Goal: Transaction & Acquisition: Purchase product/service

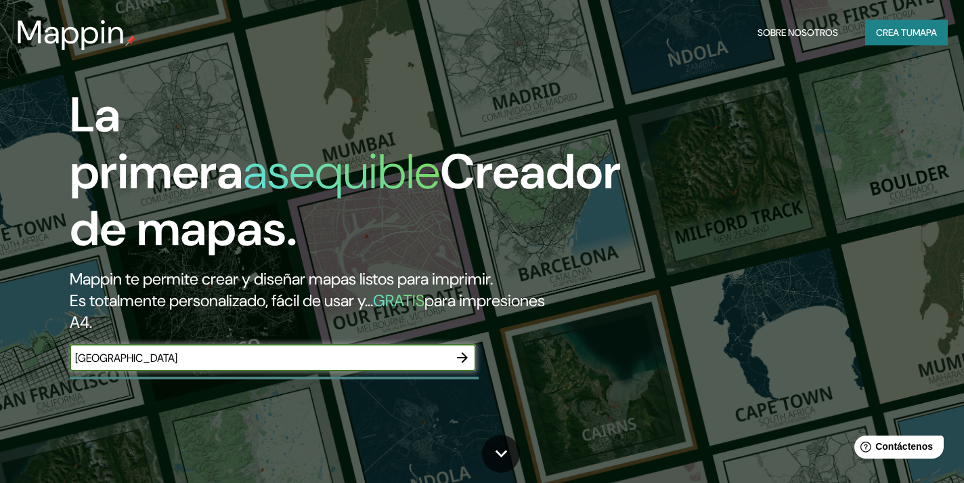
type input "[GEOGRAPHIC_DATA]"
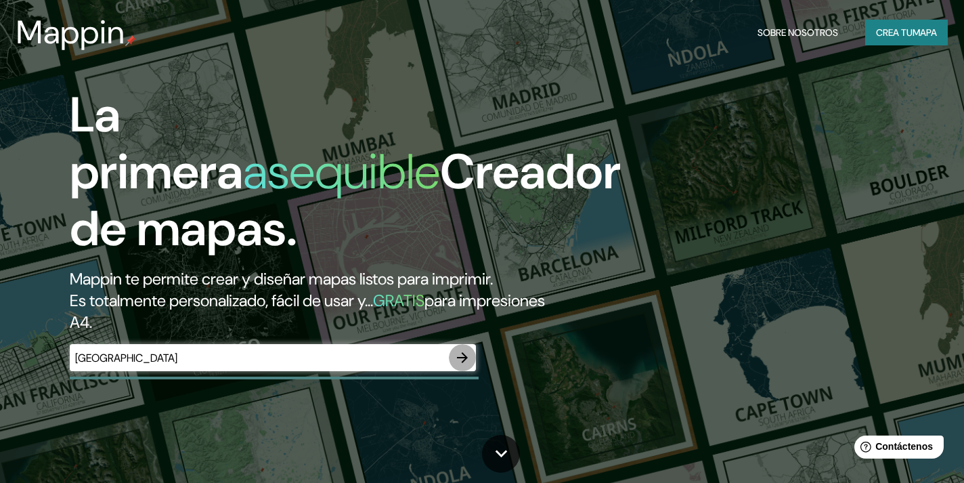
click at [458, 360] on icon "button" at bounding box center [462, 357] width 16 height 16
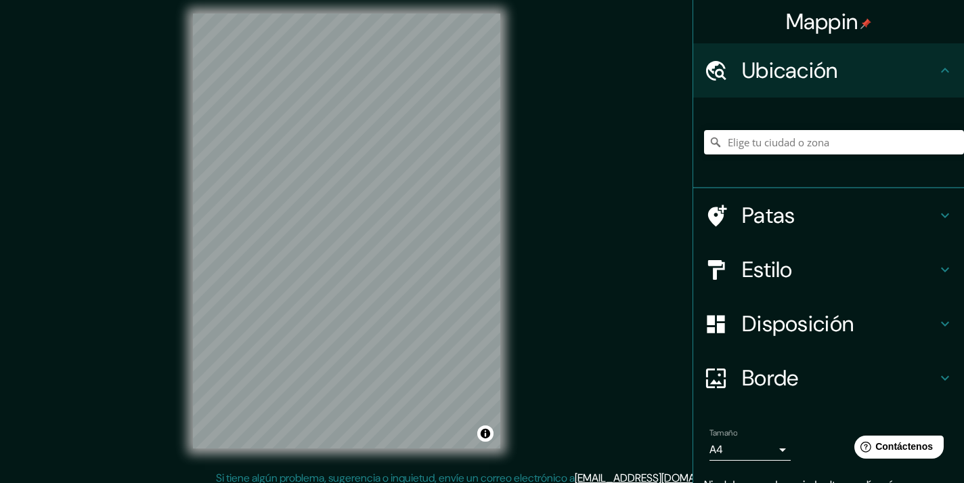
scroll to position [16, 0]
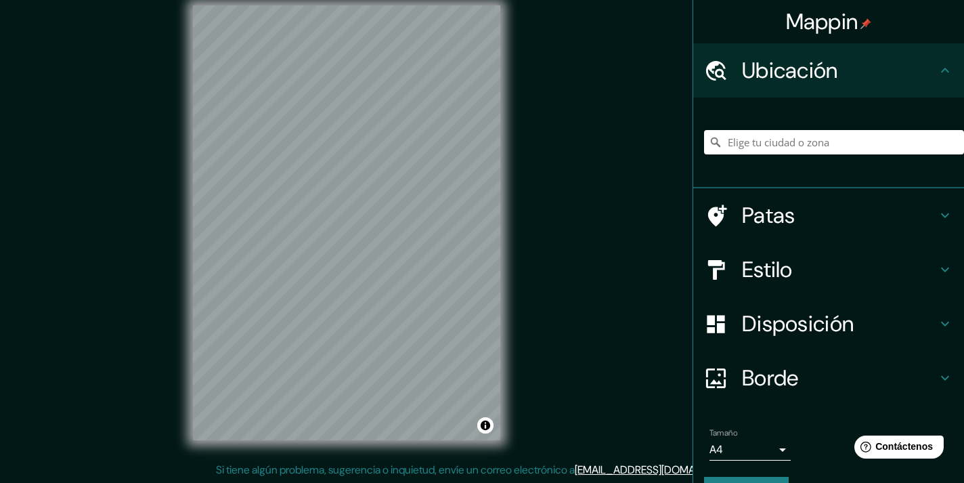
click at [764, 266] on font "Estilo" at bounding box center [767, 269] width 51 height 28
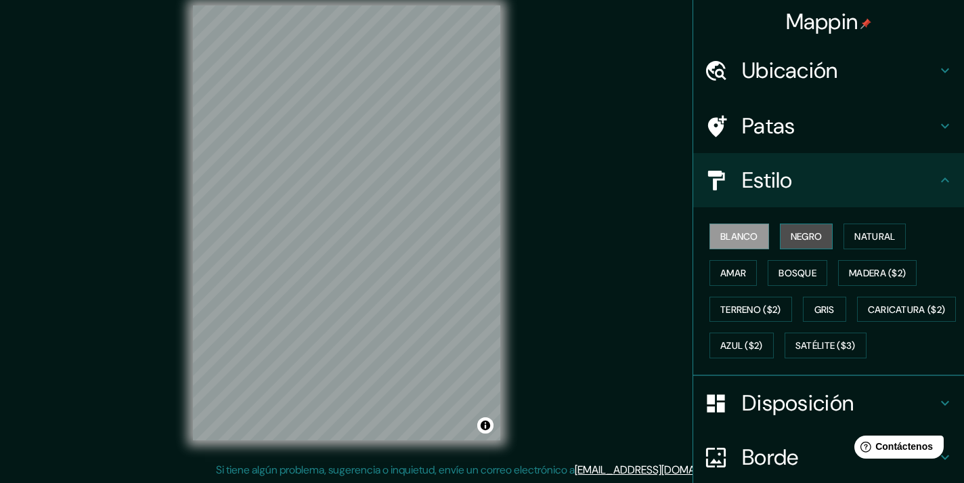
click at [780, 241] on button "Negro" at bounding box center [806, 236] width 53 height 26
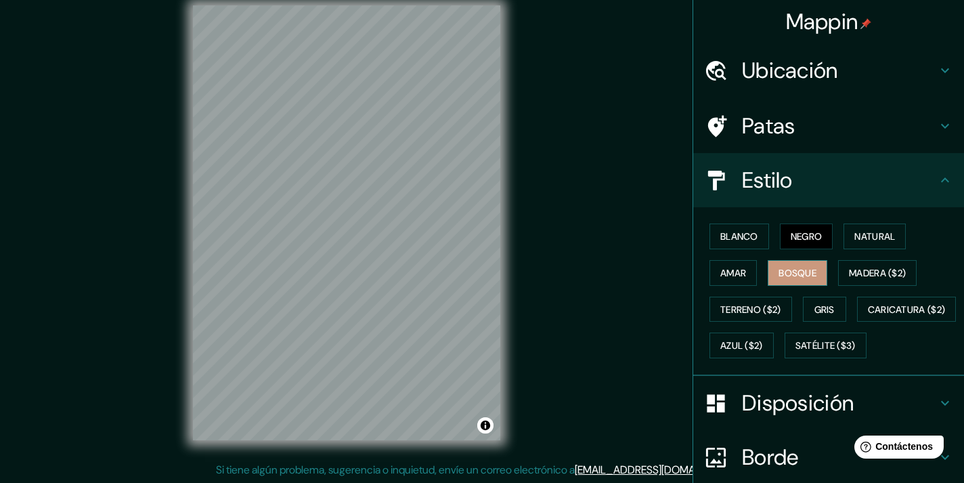
click at [800, 269] on font "Bosque" at bounding box center [798, 273] width 38 height 12
click at [869, 244] on font "Natural" at bounding box center [874, 236] width 41 height 18
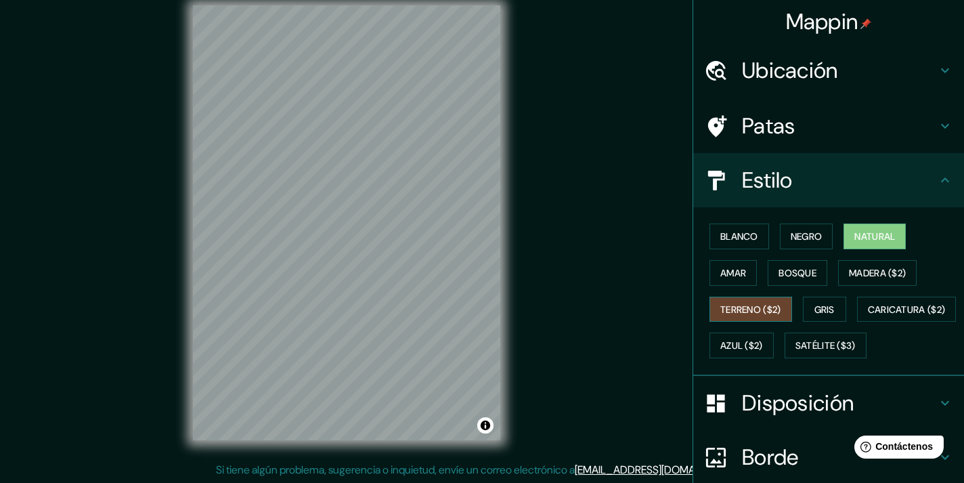
click at [738, 312] on font "Terreno ($2)" at bounding box center [750, 309] width 61 height 12
click at [796, 352] on font "Satélite ($3)" at bounding box center [826, 346] width 60 height 12
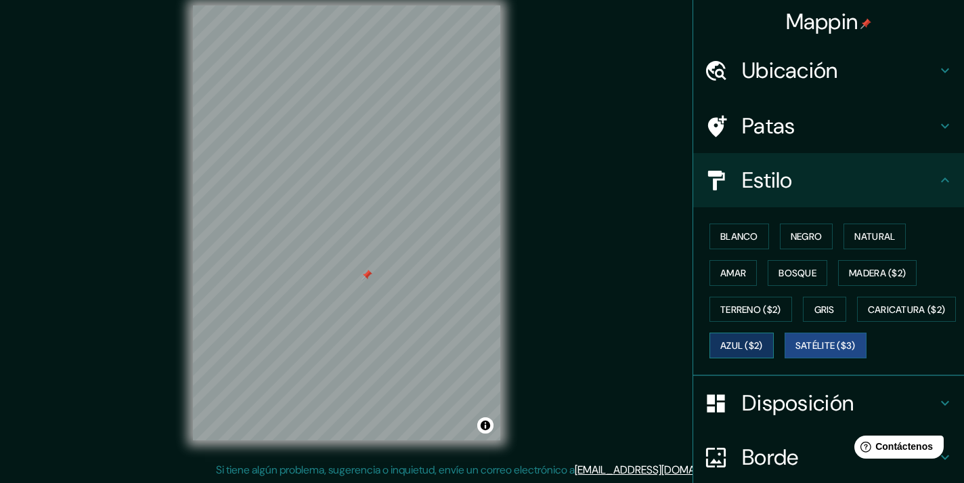
click at [763, 345] on font "Azul ($2)" at bounding box center [741, 346] width 43 height 12
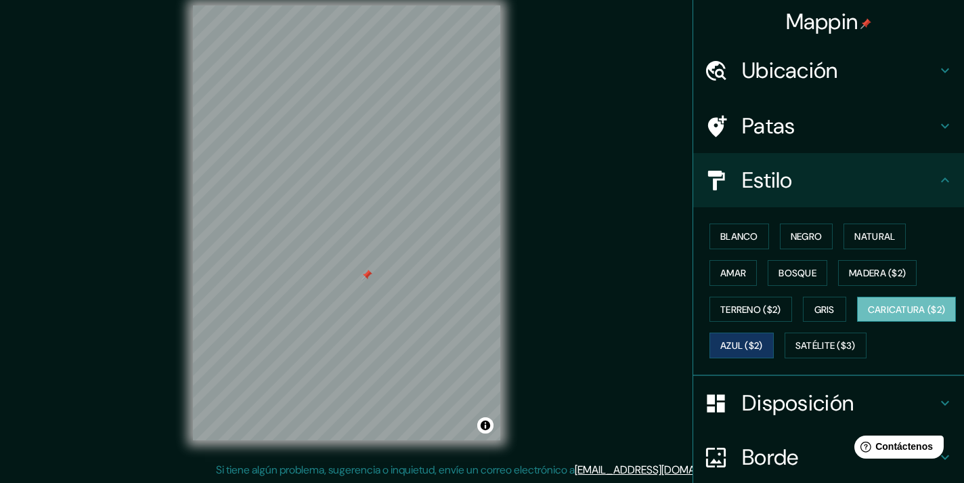
click at [868, 316] on font "Caricatura ($2)" at bounding box center [907, 309] width 78 height 12
drag, startPoint x: 404, startPoint y: 284, endPoint x: 289, endPoint y: 248, distance: 119.9
click at [397, 277] on div at bounding box center [402, 282] width 11 height 11
click at [856, 280] on font "Madera ($2)" at bounding box center [877, 273] width 57 height 18
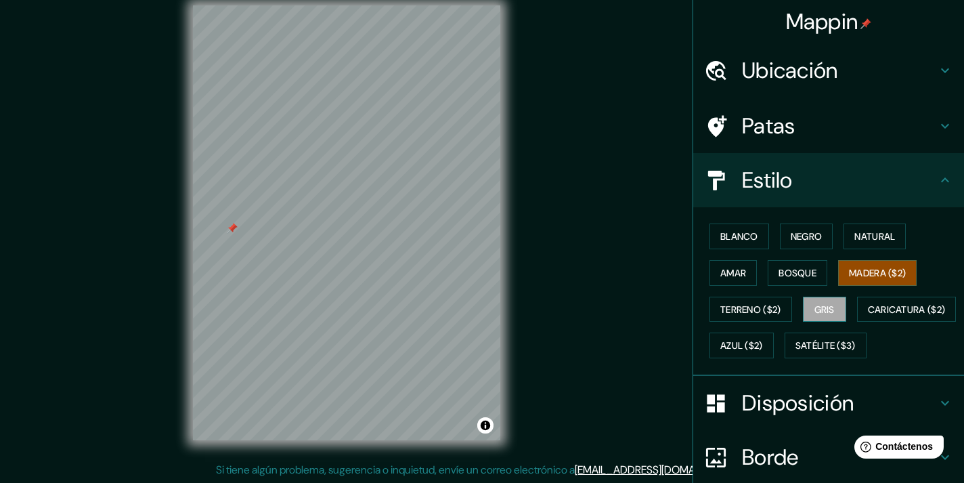
click at [829, 303] on button "Gris" at bounding box center [824, 310] width 43 height 26
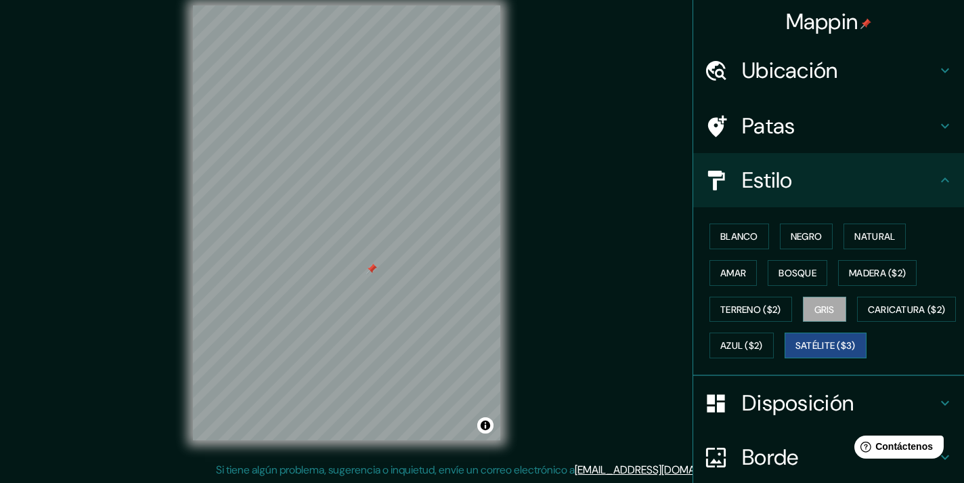
click at [796, 352] on font "Satélite ($3)" at bounding box center [826, 346] width 60 height 12
